Goal: Task Accomplishment & Management: Manage account settings

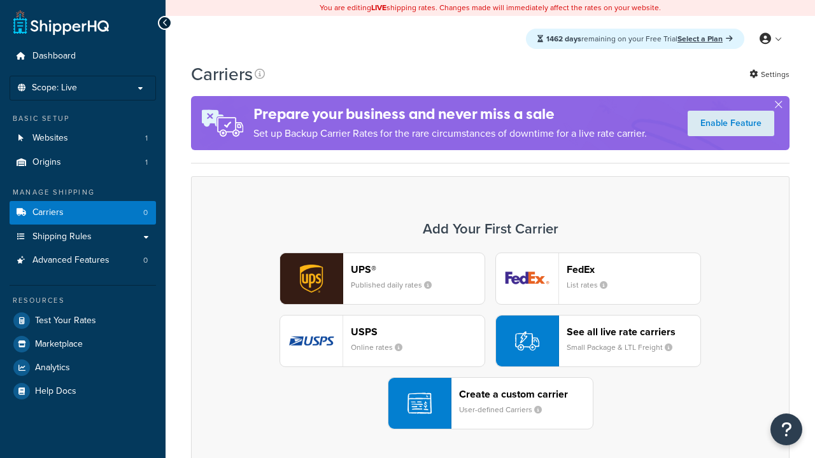
click at [490, 342] on div "UPS® Published daily rates FedEx List rates USPS Online rates See all live rate…" at bounding box center [490, 341] width 572 height 177
click at [634, 270] on header "FedEx" at bounding box center [634, 270] width 134 height 12
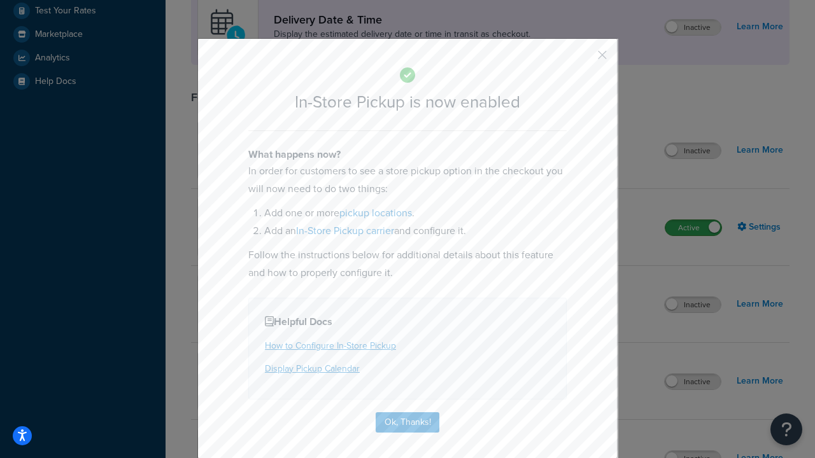
scroll to position [358, 0]
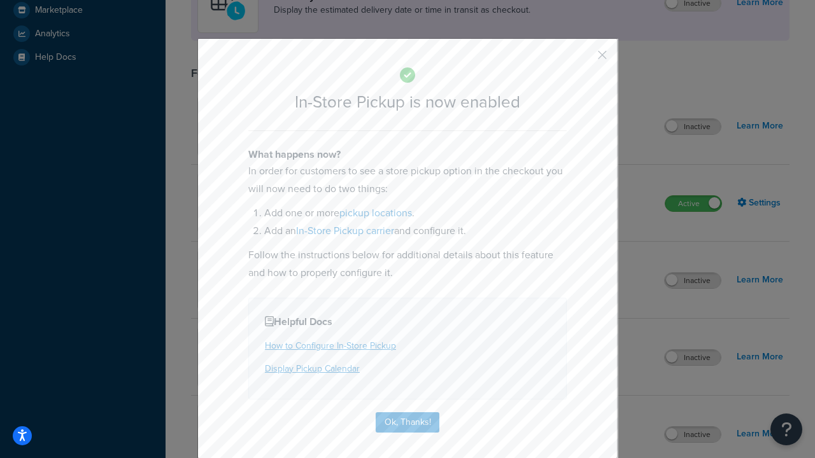
click at [583, 59] on button "button" at bounding box center [583, 59] width 3 height 3
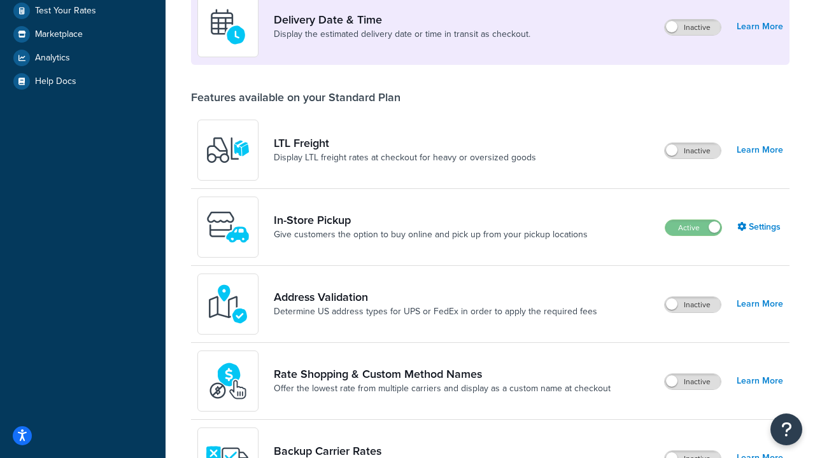
scroll to position [310, 0]
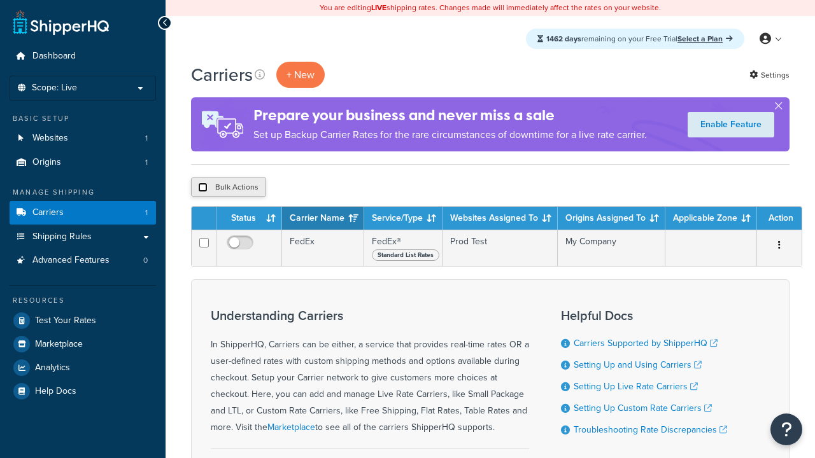
click at [202, 188] on input "checkbox" at bounding box center [203, 188] width 10 height 10
checkbox input "true"
click at [343, 188] on button "Delete" at bounding box center [340, 187] width 44 height 19
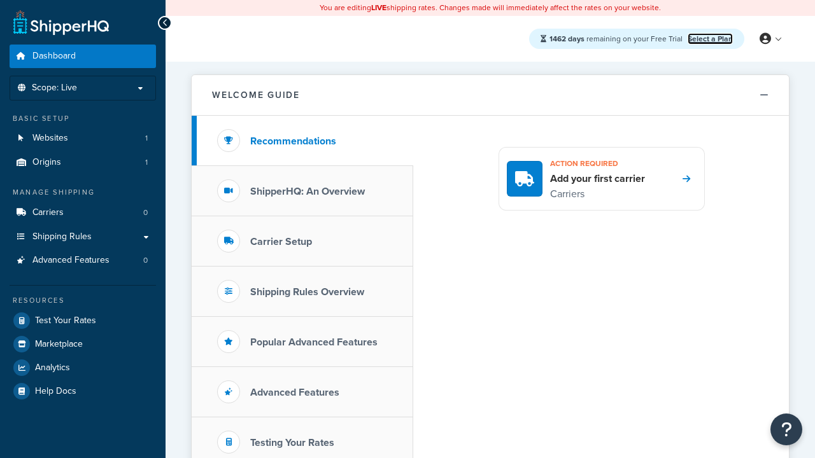
click at [710, 39] on link "Select a Plan" at bounding box center [710, 38] width 45 height 11
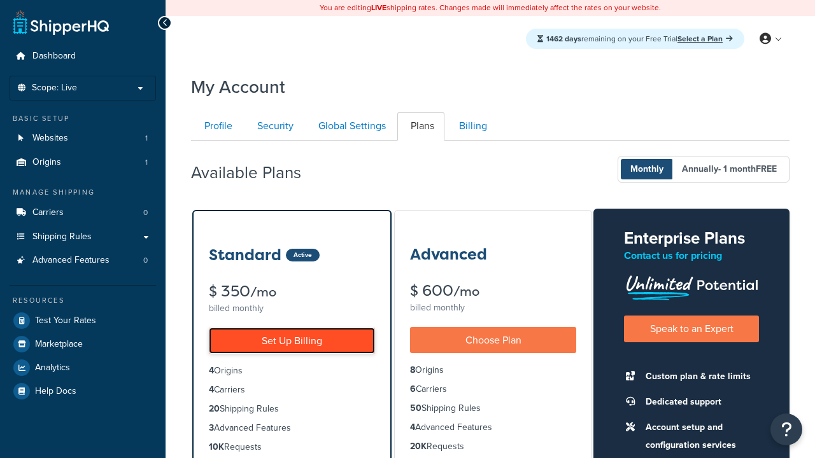
click at [292, 341] on link "Set Up Billing" at bounding box center [292, 341] width 166 height 26
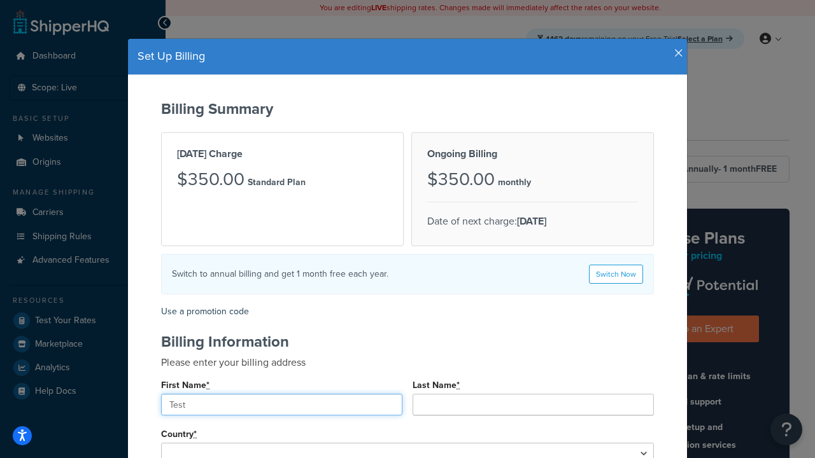
type input "Test"
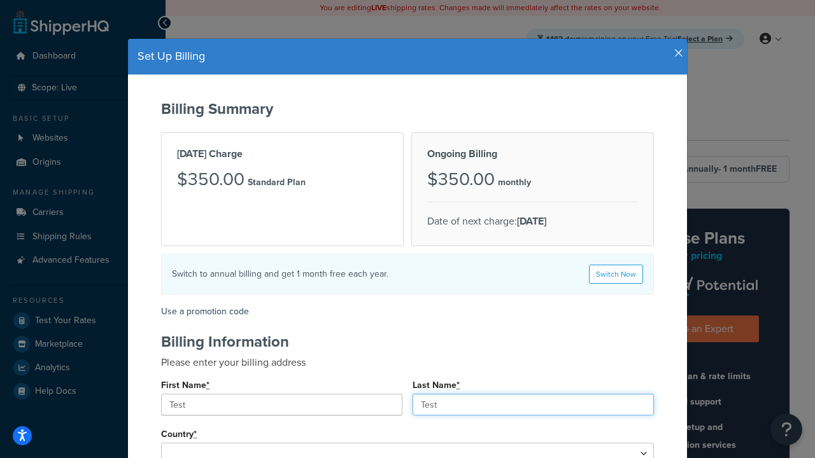
type input "Test"
type input "2209 Four Waters Loop"
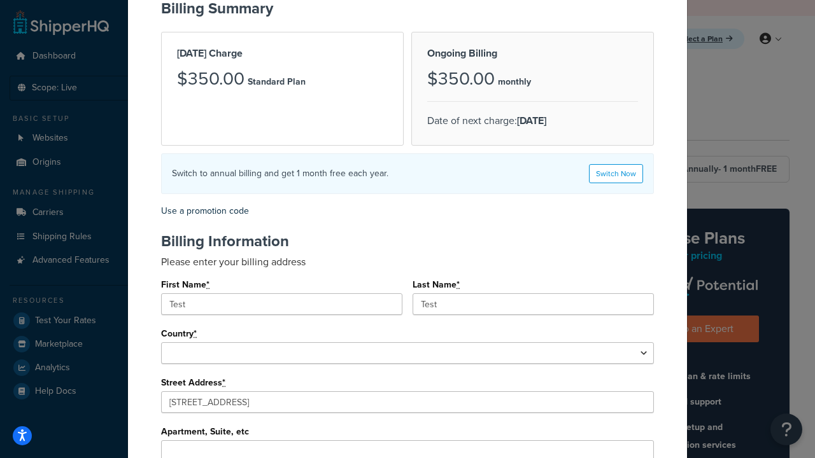
type input "Georgetown"
type input "78628"
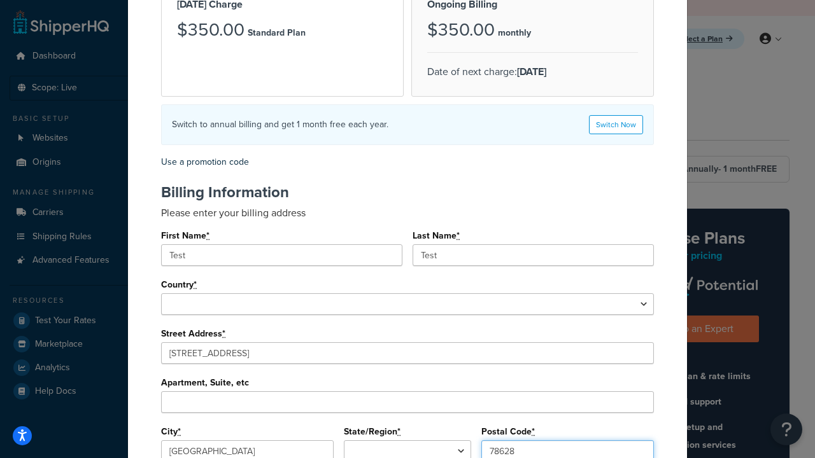
select select "1000"
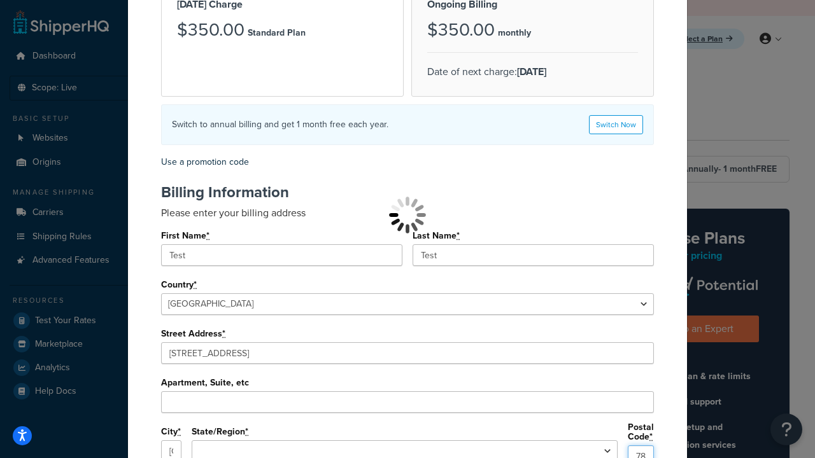
select select "TX"
type input "78628"
select select
